Goal: Use online tool/utility: Use online tool/utility

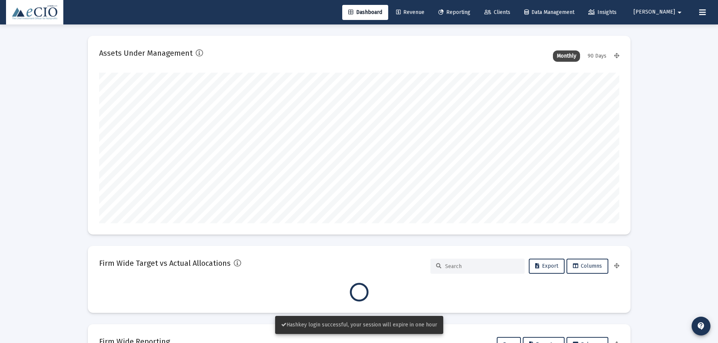
scroll to position [151, 520]
click at [516, 7] on link "Clients" at bounding box center [497, 12] width 38 height 15
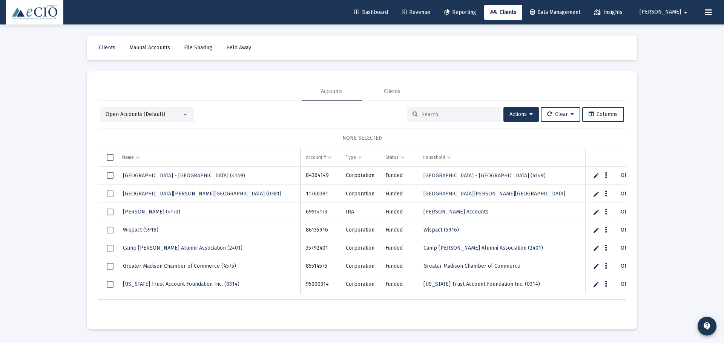
click at [394, 8] on link "Dashboard" at bounding box center [371, 12] width 46 height 15
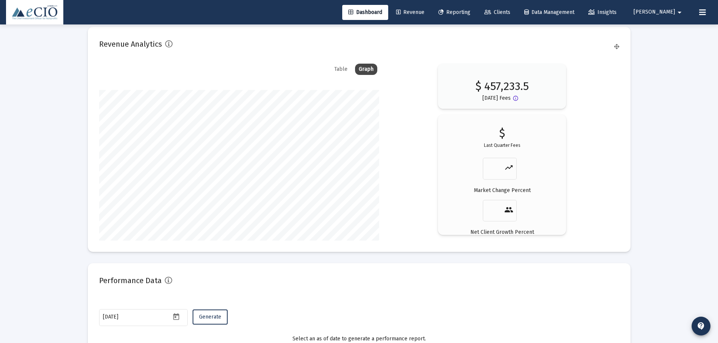
scroll to position [1271, 0]
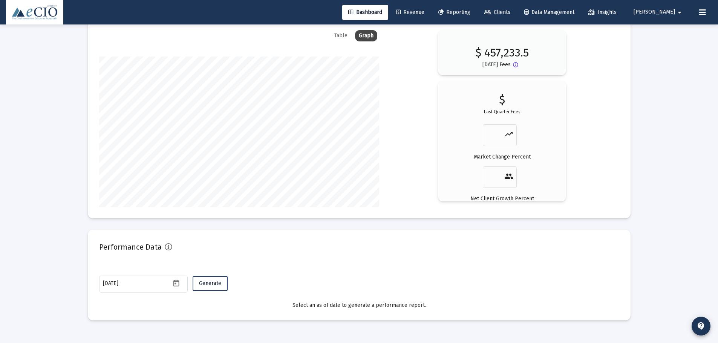
click at [214, 283] on span "Generate" at bounding box center [210, 283] width 22 height 6
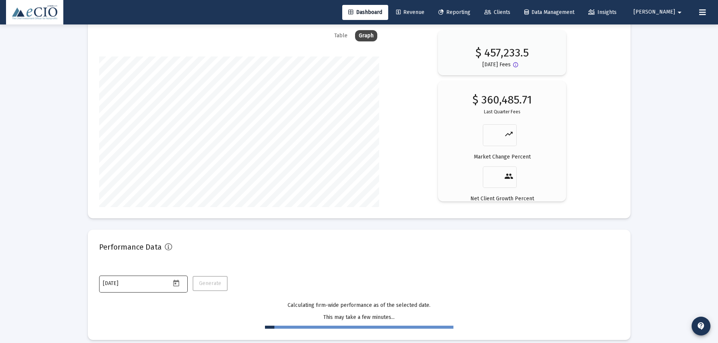
click at [179, 280] on icon "Open calendar" at bounding box center [176, 284] width 8 height 8
click at [317, 269] on div at bounding box center [359, 171] width 718 height 343
